Goal: Navigation & Orientation: Find specific page/section

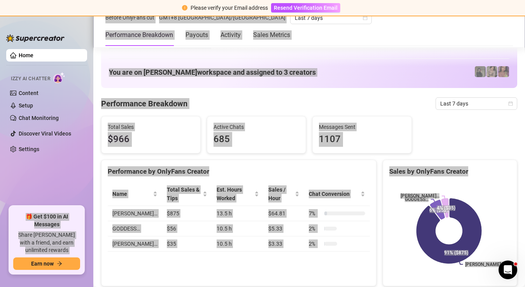
scroll to position [307, 0]
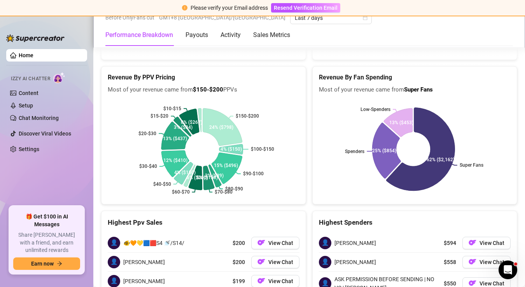
scroll to position [1331, 0]
